Goal: Browse casually

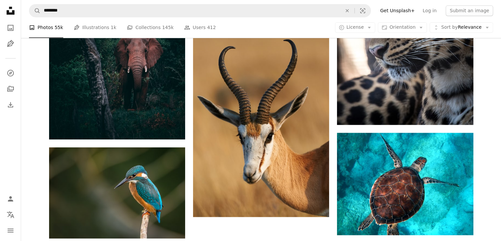
scroll to position [956, 0]
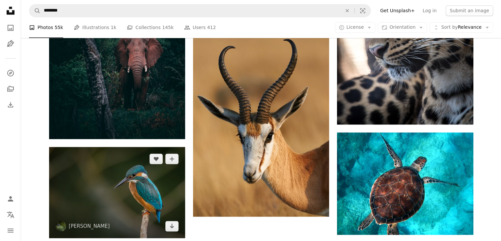
drag, startPoint x: 160, startPoint y: 154, endPoint x: 126, endPoint y: 159, distance: 33.6
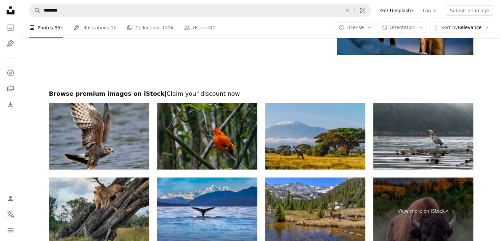
scroll to position [1384, 0]
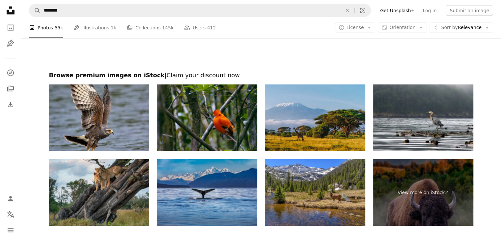
drag, startPoint x: 110, startPoint y: 175, endPoint x: 242, endPoint y: 222, distance: 140.1
click at [242, 222] on img at bounding box center [207, 192] width 100 height 67
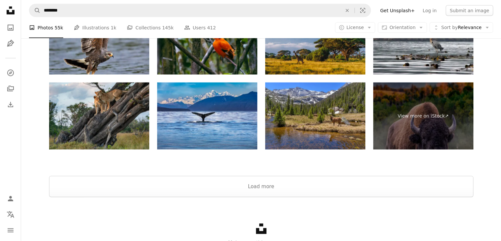
scroll to position [1460, 0]
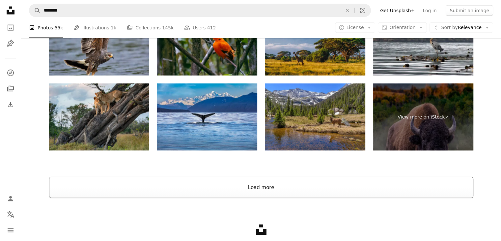
click at [392, 189] on button "Load more" at bounding box center [261, 187] width 424 height 21
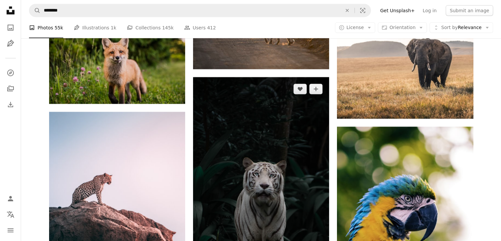
scroll to position [1723, 0]
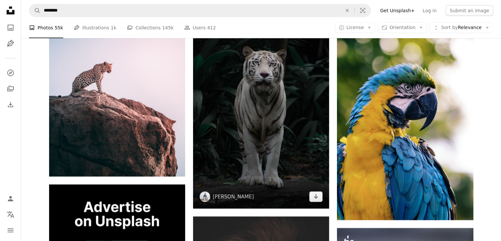
drag, startPoint x: 277, startPoint y: 98, endPoint x: 276, endPoint y: 102, distance: 4.2
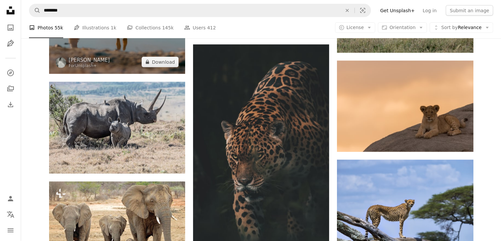
scroll to position [9039, 0]
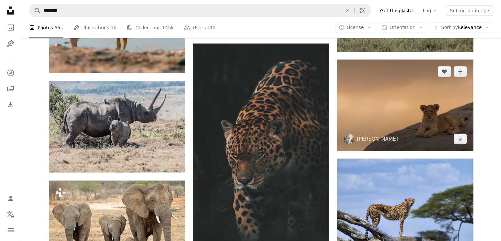
drag, startPoint x: 449, startPoint y: 118, endPoint x: 445, endPoint y: 118, distance: 4.3
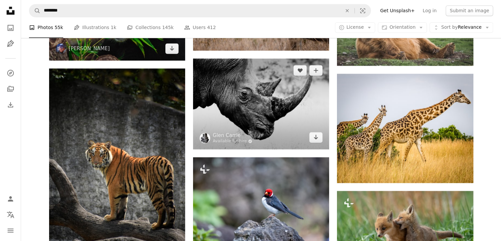
scroll to position [16125, 0]
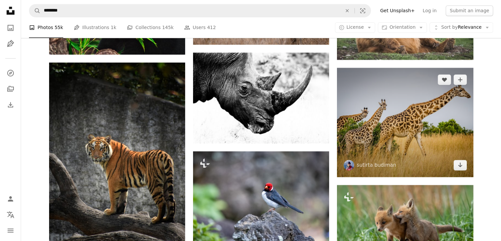
click at [356, 137] on img at bounding box center [405, 122] width 136 height 109
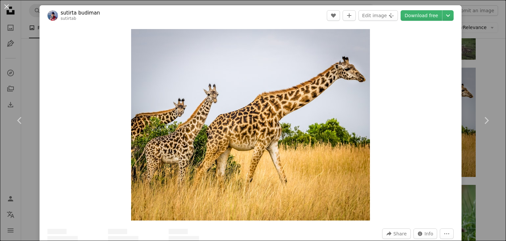
click at [464, 61] on div "An X shape Chevron left Chevron right sutirta budiman sutirtab A heart A plus s…" at bounding box center [253, 120] width 506 height 241
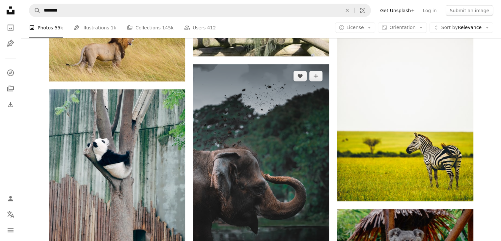
scroll to position [16421, 0]
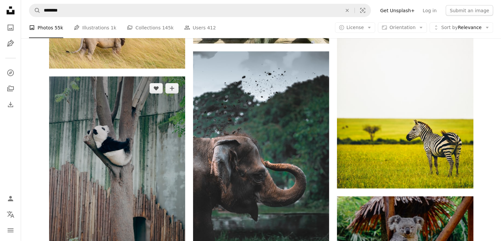
drag, startPoint x: 160, startPoint y: 169, endPoint x: 157, endPoint y: 172, distance: 4.2
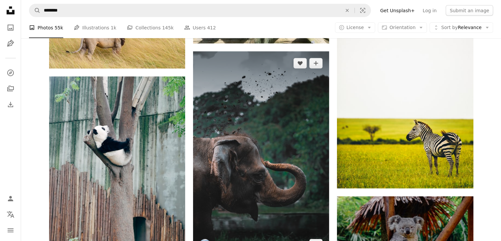
click at [215, 132] on img at bounding box center [261, 153] width 136 height 204
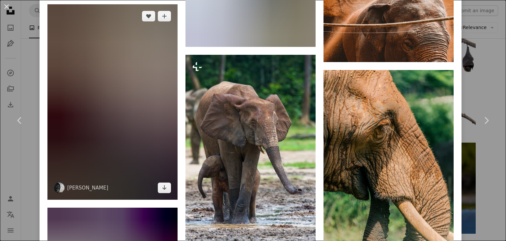
scroll to position [2043, 0]
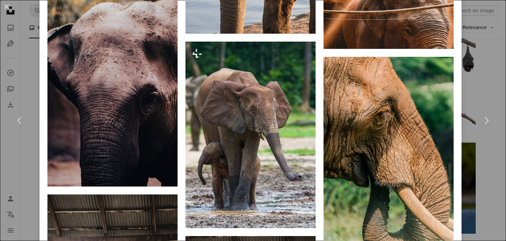
click at [6, 73] on div "An X shape Chevron left Chevron right [PERSON_NAME] iswanto A heart A plus sign…" at bounding box center [253, 120] width 506 height 241
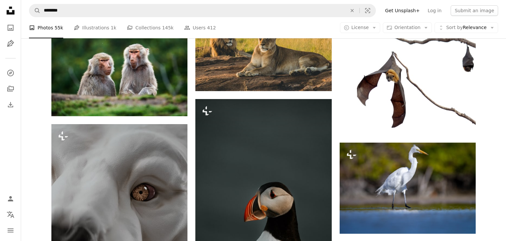
scroll to position [16421, 0]
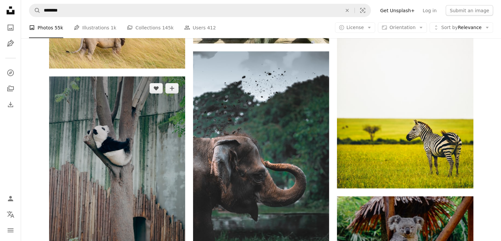
click at [116, 151] on img at bounding box center [117, 178] width 136 height 204
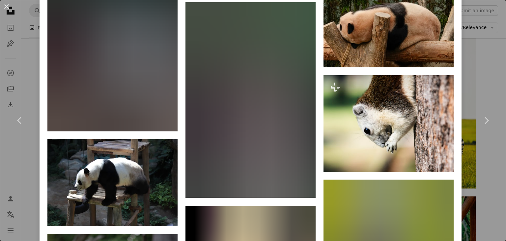
scroll to position [3258, 0]
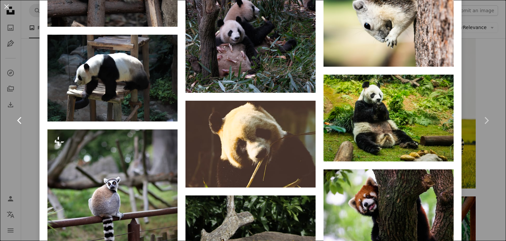
click at [10, 119] on link "Chevron left" at bounding box center [20, 120] width 40 height 63
click at [18, 119] on icon "Chevron left" at bounding box center [20, 120] width 11 height 11
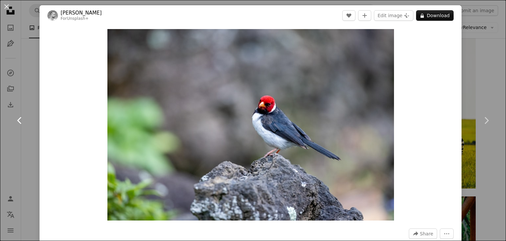
click at [21, 119] on icon "Chevron left" at bounding box center [20, 120] width 11 height 11
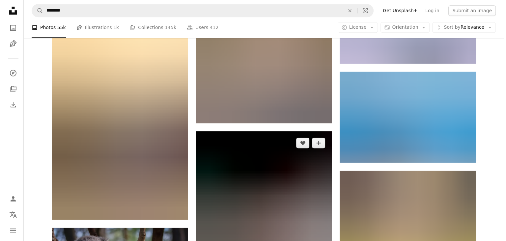
scroll to position [18413, 0]
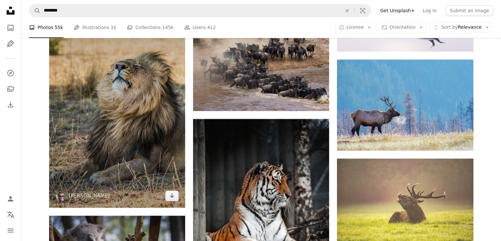
click at [146, 126] on img at bounding box center [117, 105] width 136 height 204
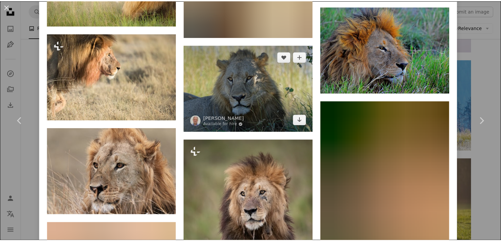
scroll to position [3210, 0]
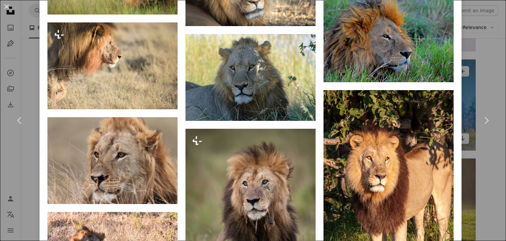
drag, startPoint x: 468, startPoint y: 81, endPoint x: 464, endPoint y: 107, distance: 25.6
click at [468, 81] on div "An X shape Chevron left Chevron right [PERSON_NAME] bist31 A heart A plus sign …" at bounding box center [253, 120] width 506 height 241
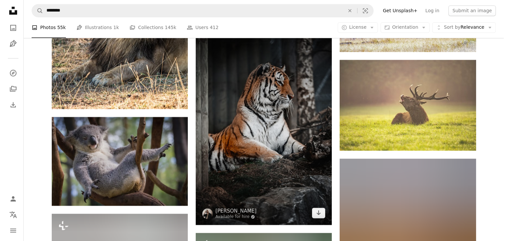
scroll to position [18512, 0]
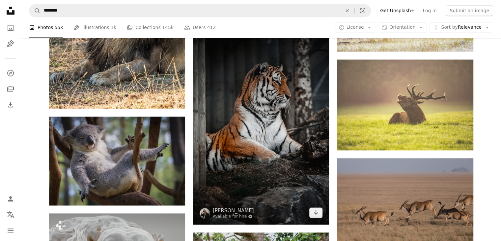
drag, startPoint x: 244, startPoint y: 131, endPoint x: 240, endPoint y: 133, distance: 4.7
click at [228, 143] on img at bounding box center [261, 122] width 136 height 204
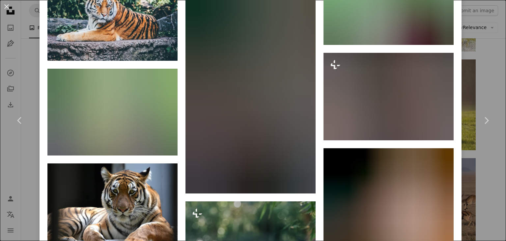
scroll to position [1252, 0]
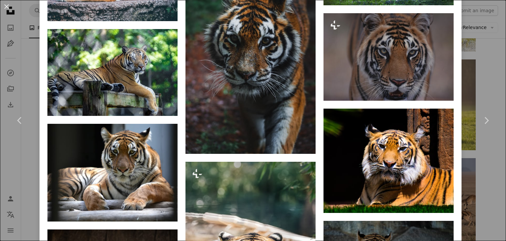
click at [244, 141] on div "A heart A plus sign [PERSON_NAME] Arrow pointing down A heart A plus sign [PERS…" at bounding box center [251, 145] width 130 height 1889
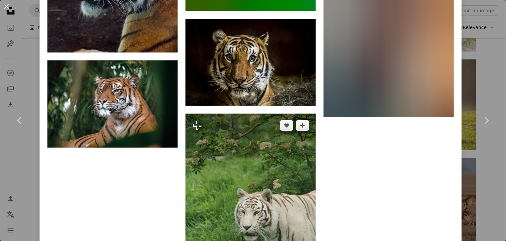
scroll to position [3104, 0]
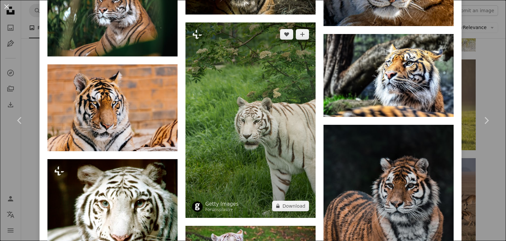
click at [270, 113] on img at bounding box center [251, 119] width 130 height 195
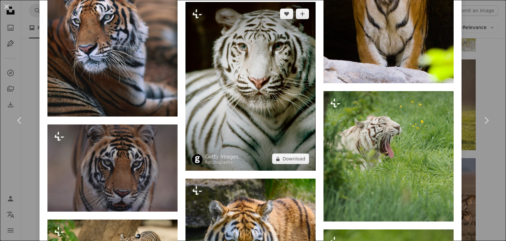
scroll to position [758, 0]
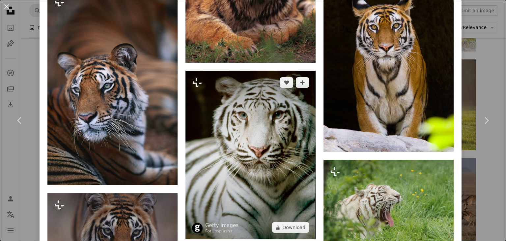
click at [253, 116] on img at bounding box center [251, 155] width 130 height 168
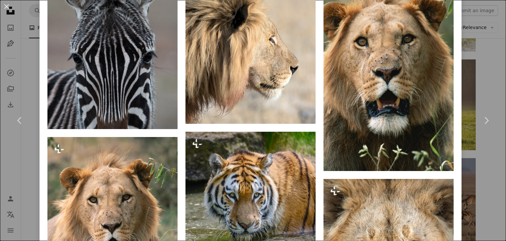
scroll to position [1582, 0]
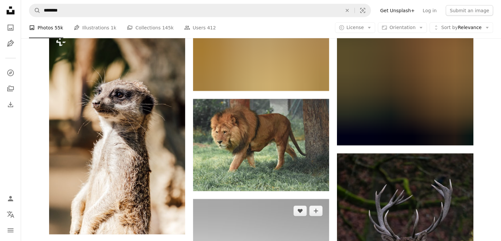
scroll to position [19270, 0]
